Goal: Information Seeking & Learning: Learn about a topic

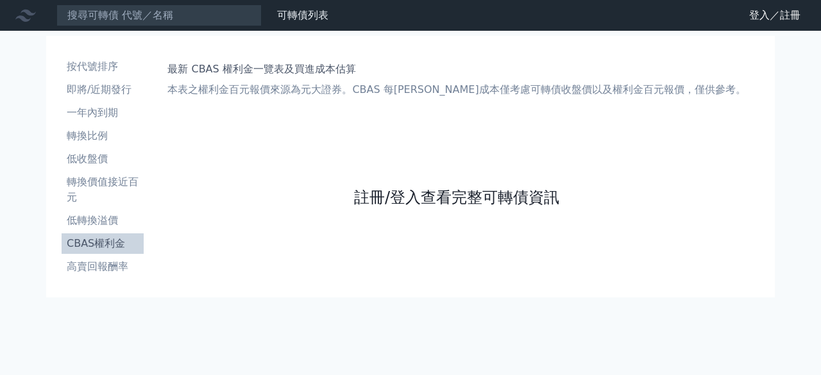
click at [419, 198] on link "註冊/登入查看完整可轉債資訊" at bounding box center [456, 197] width 205 height 21
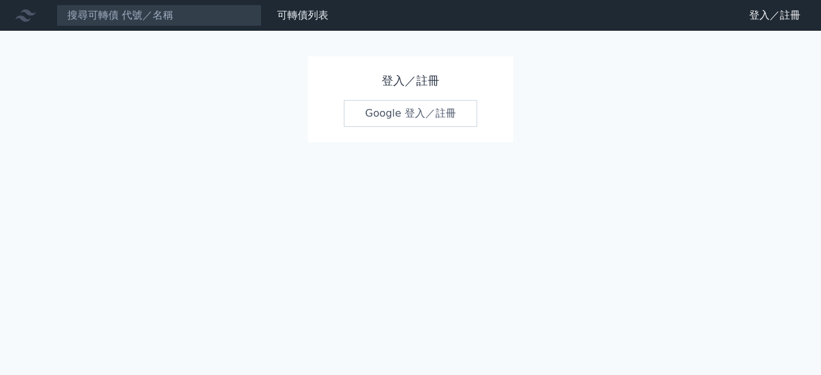
click at [390, 119] on link "Google 登入／註冊" at bounding box center [410, 113] width 133 height 27
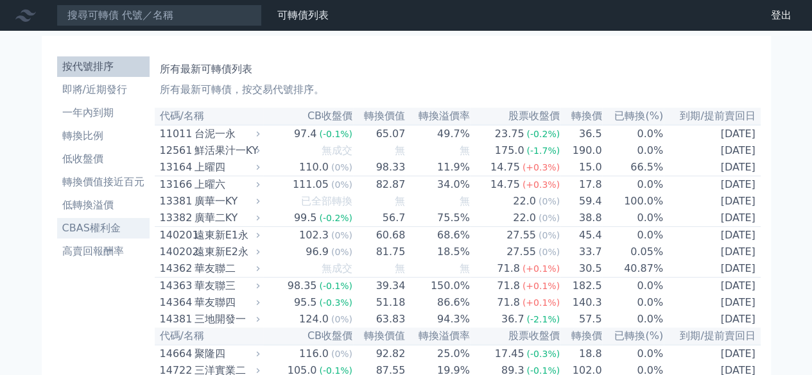
click at [103, 230] on li "CBAS權利金" at bounding box center [103, 228] width 92 height 15
